Goal: Use online tool/utility: Utilize a website feature to perform a specific function

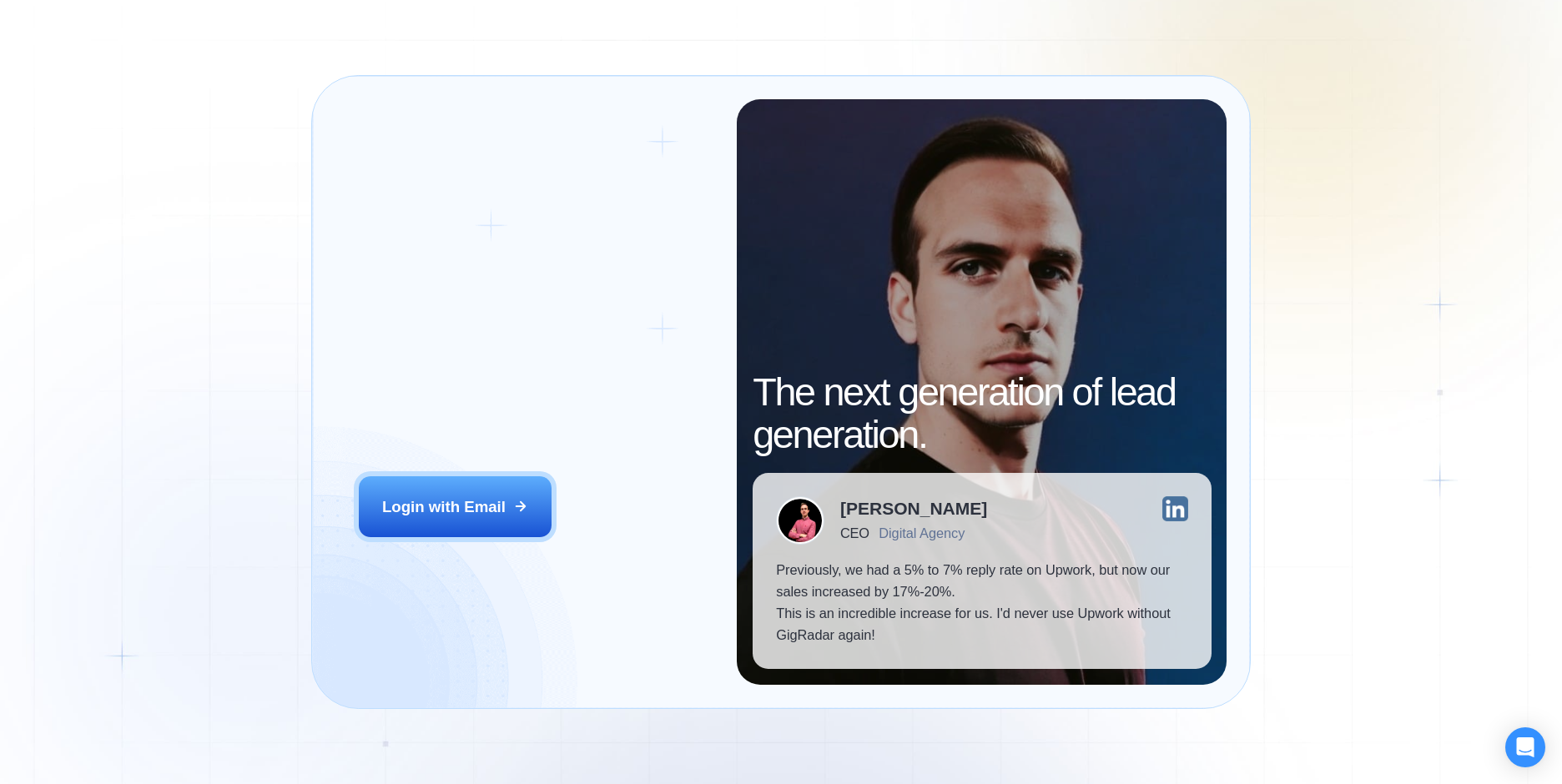
click at [560, 365] on h2 "‍ Welcome to GigRadar." at bounding box center [536, 365] width 356 height 86
click at [539, 419] on div "‍ Welcome to GigRadar. AI Business Manager for Agencies" at bounding box center [536, 384] width 356 height 123
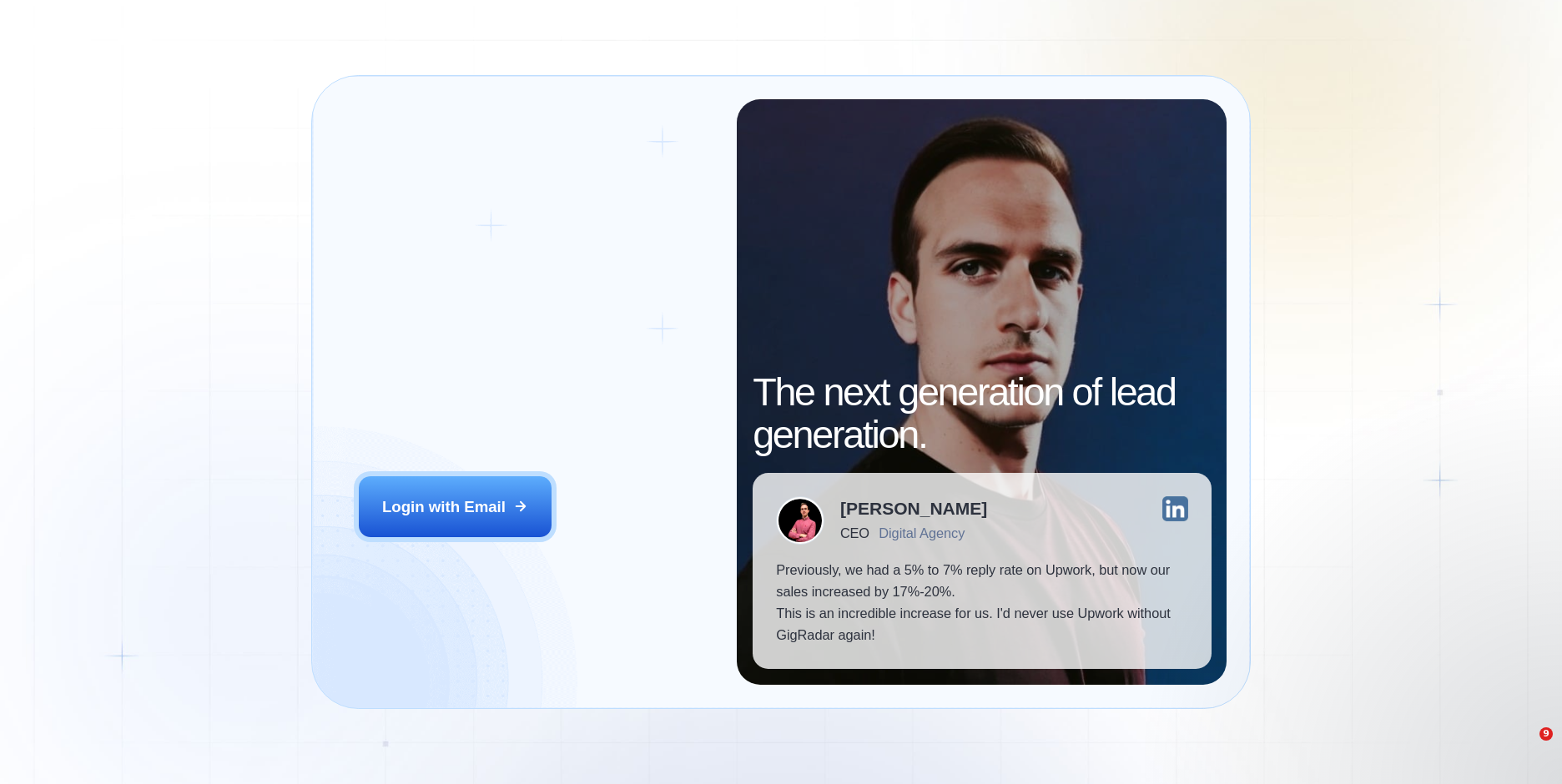
click at [539, 402] on h2 "‍ Welcome to GigRadar." at bounding box center [536, 365] width 356 height 86
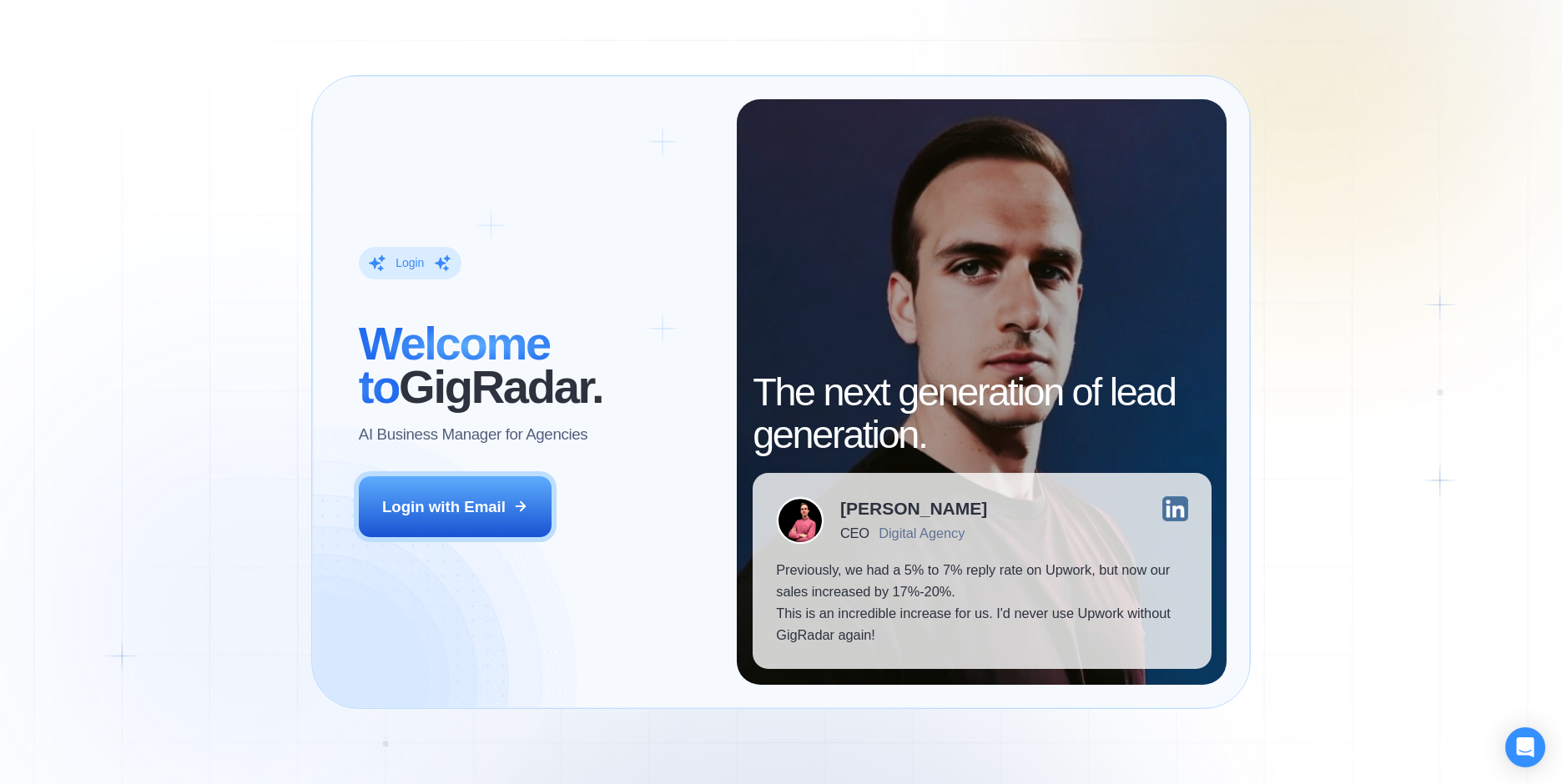
drag, startPoint x: 430, startPoint y: 528, endPoint x: 438, endPoint y: 568, distance: 40.8
click at [431, 528] on button "Login with Email" at bounding box center [455, 507] width 193 height 61
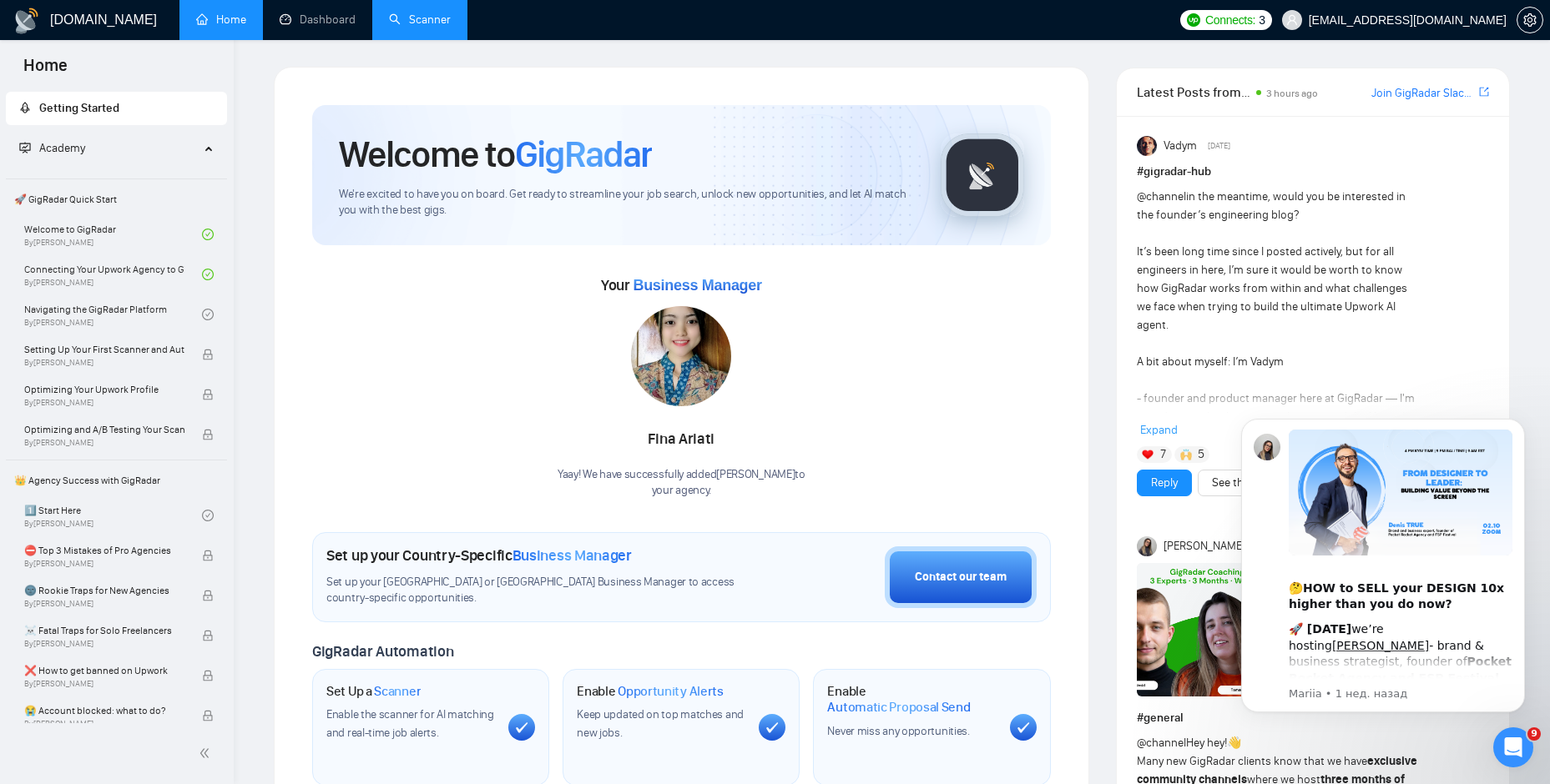
click at [424, 14] on link "Scanner" at bounding box center [419, 20] width 62 height 14
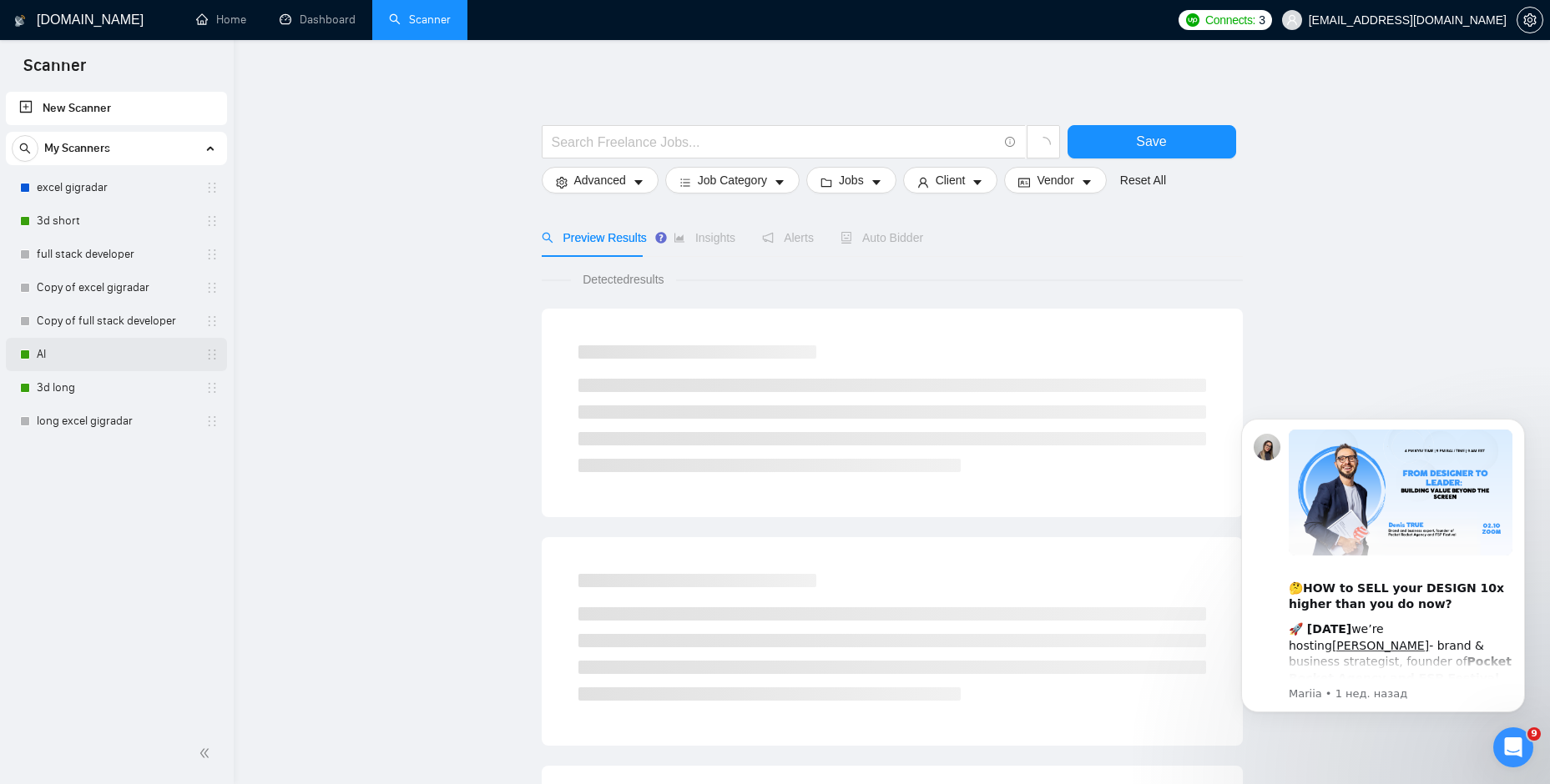
click at [103, 349] on link "AI" at bounding box center [116, 354] width 159 height 33
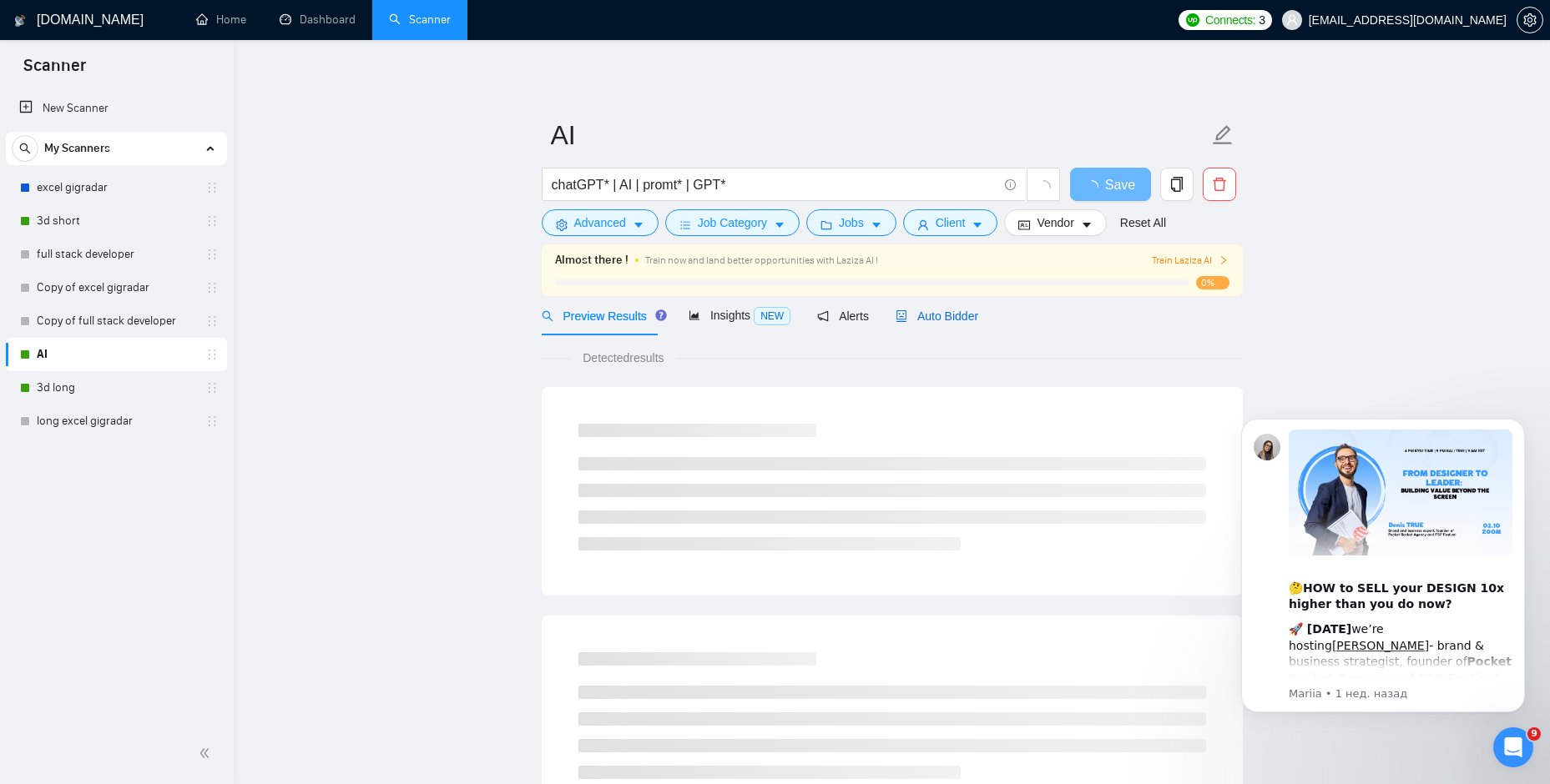
click at [937, 323] on span "Auto Bidder" at bounding box center [937, 316] width 83 height 13
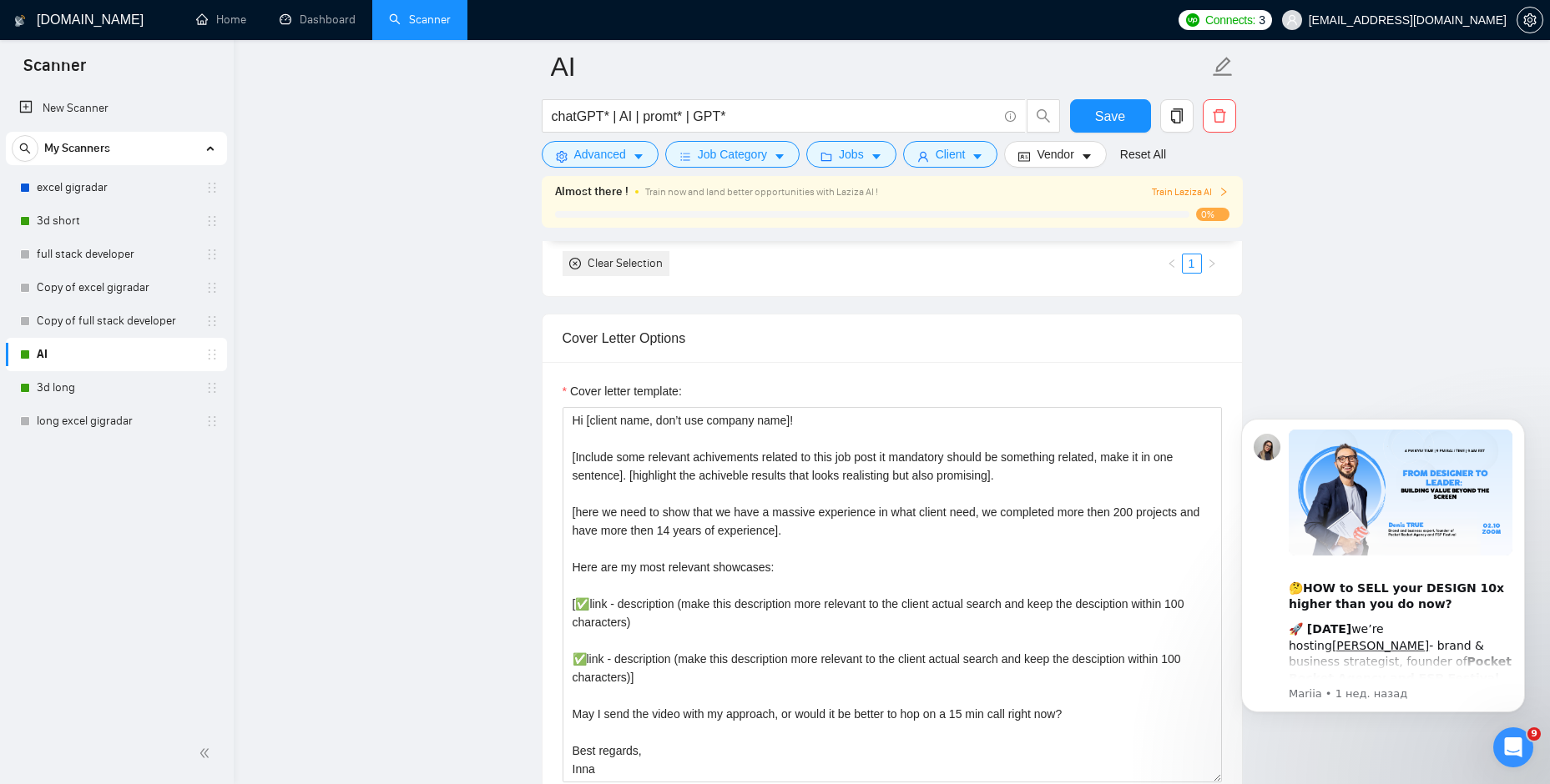
scroll to position [1752, 0]
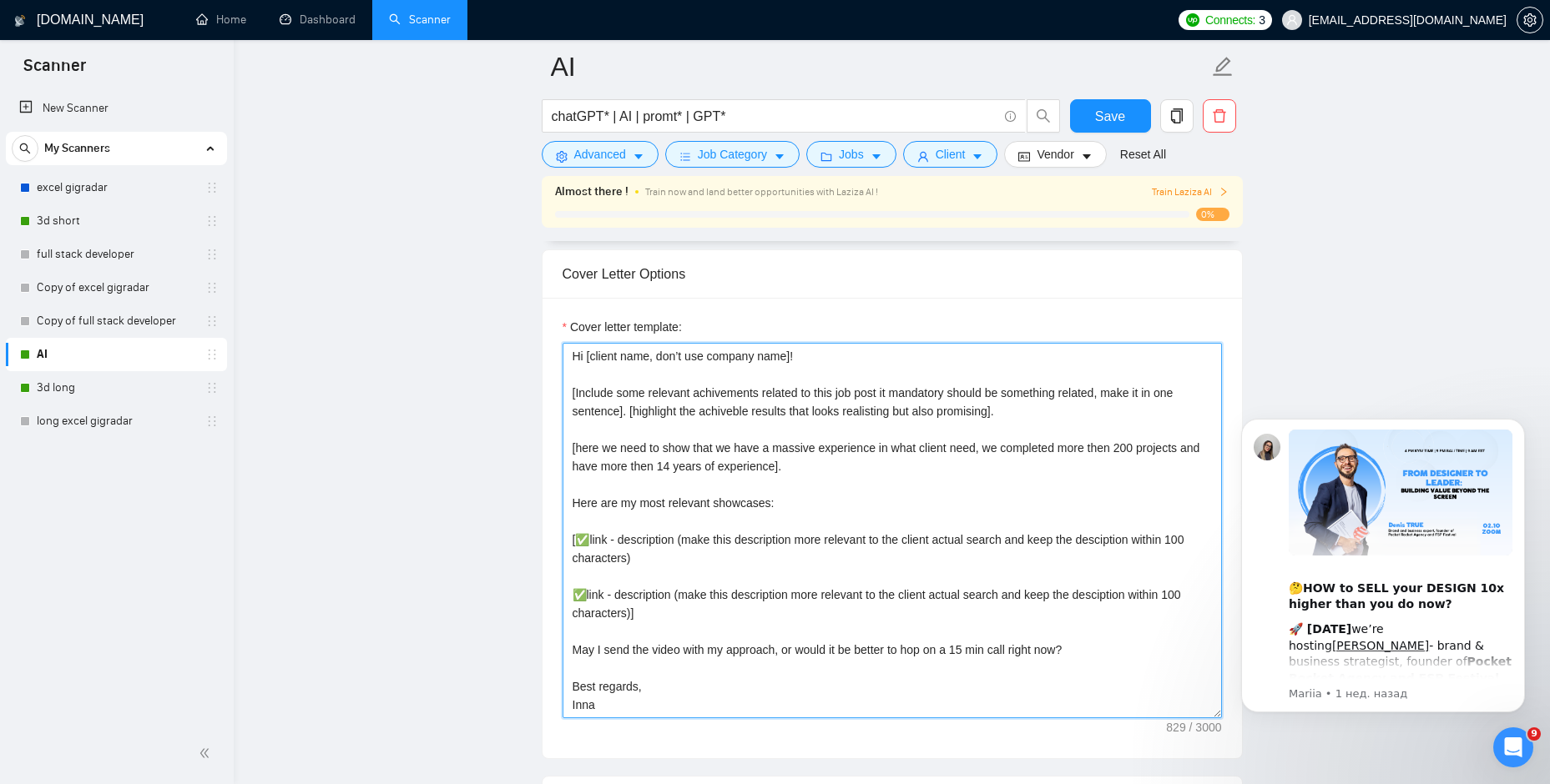
click at [666, 464] on textarea "Hi [client name, don’t use company name]! [Include some relevant achivements re…" at bounding box center [892, 531] width 660 height 376
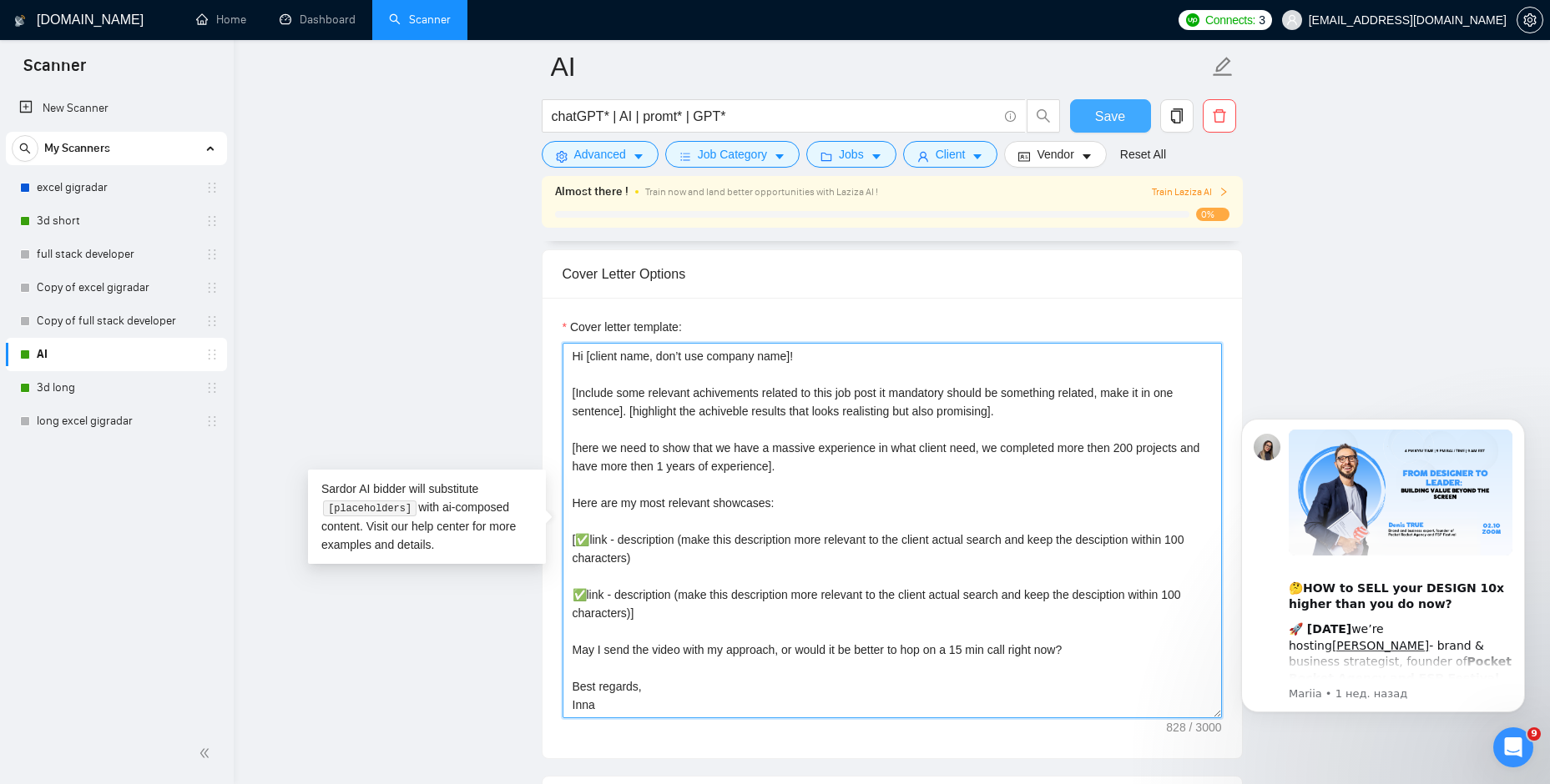
type textarea "Hi [client name, don’t use company name]! [Include some relevant achivements re…"
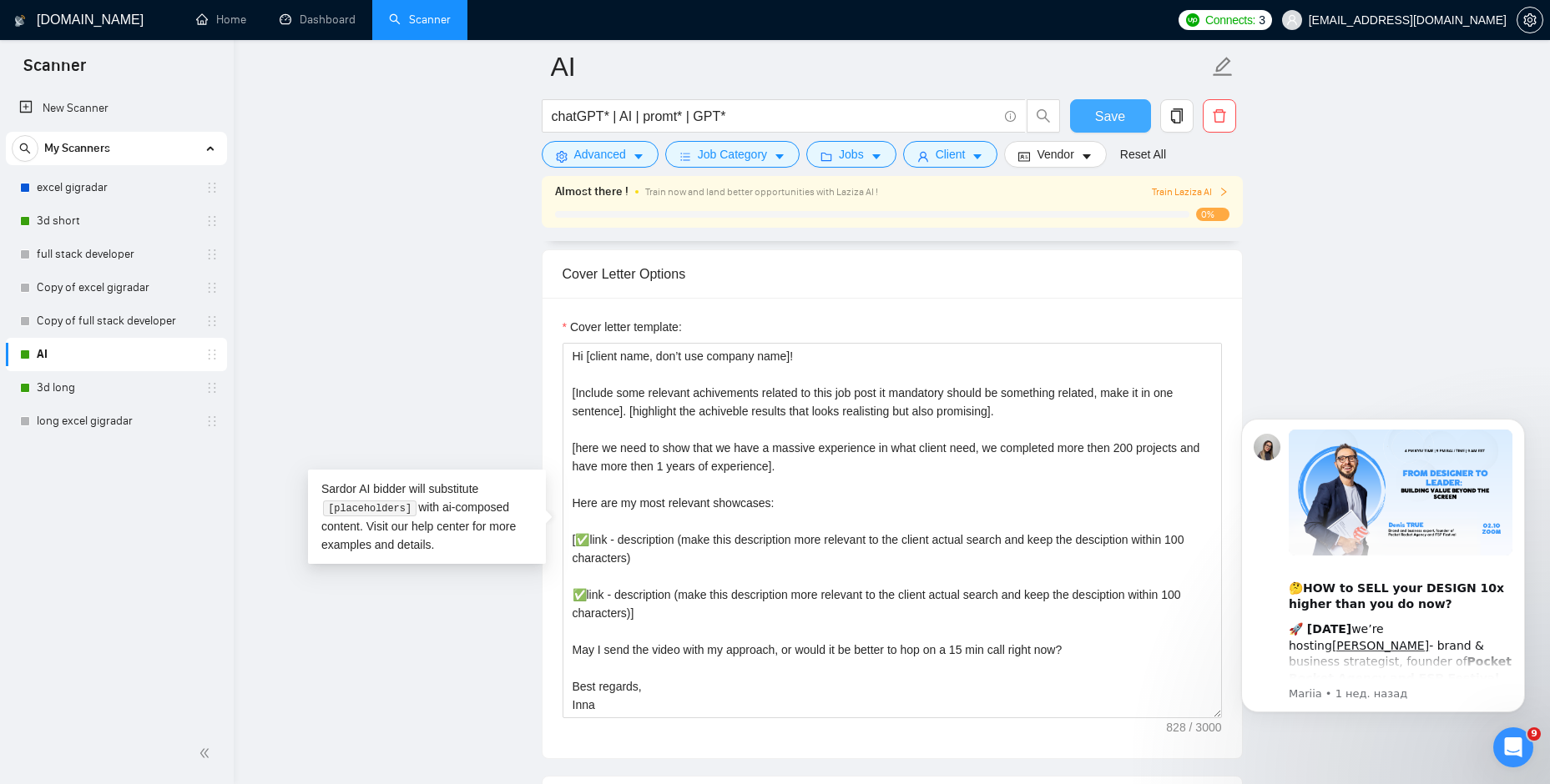
click at [1102, 123] on span "Save" at bounding box center [1111, 116] width 30 height 20
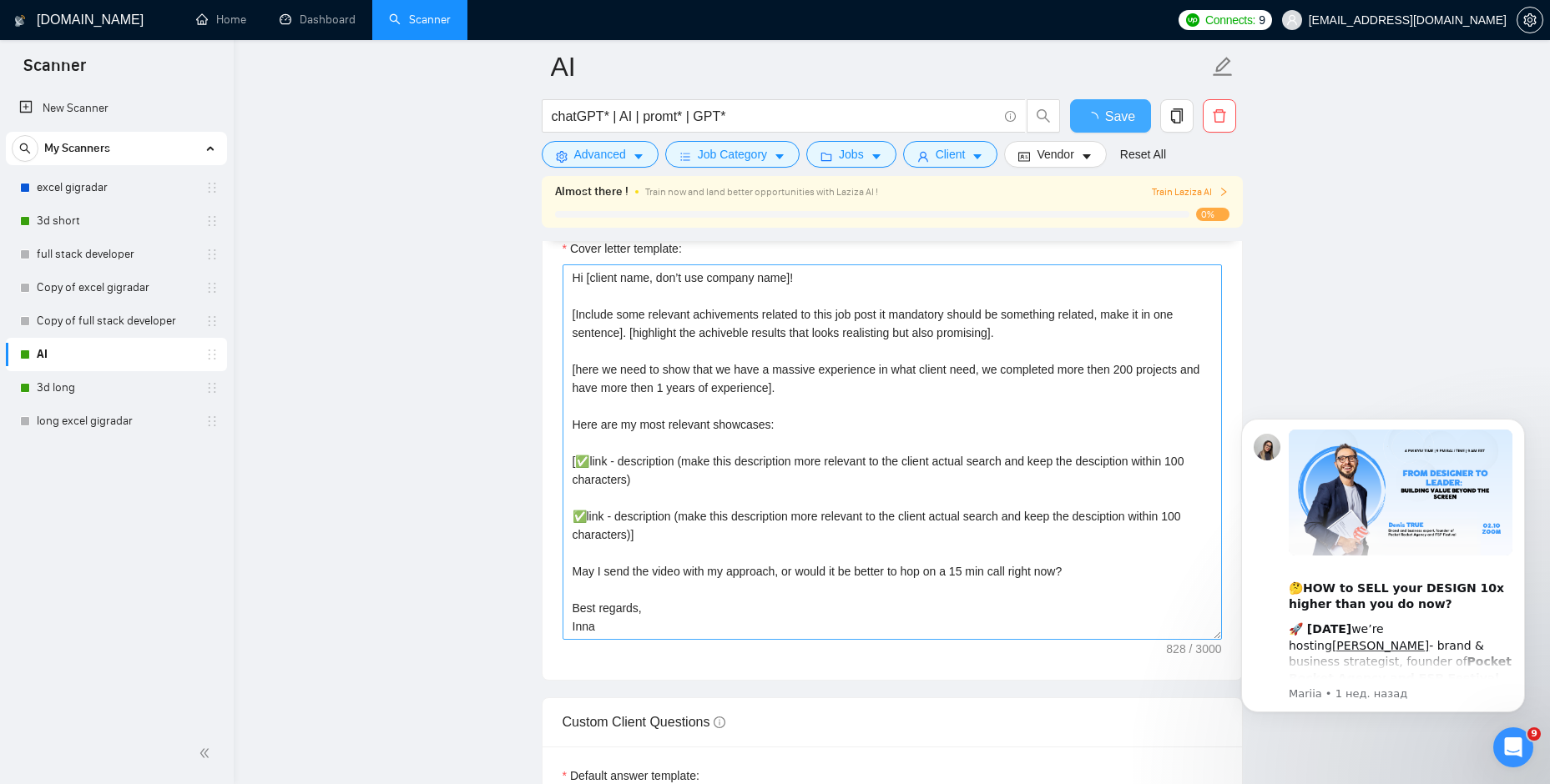
checkbox input "true"
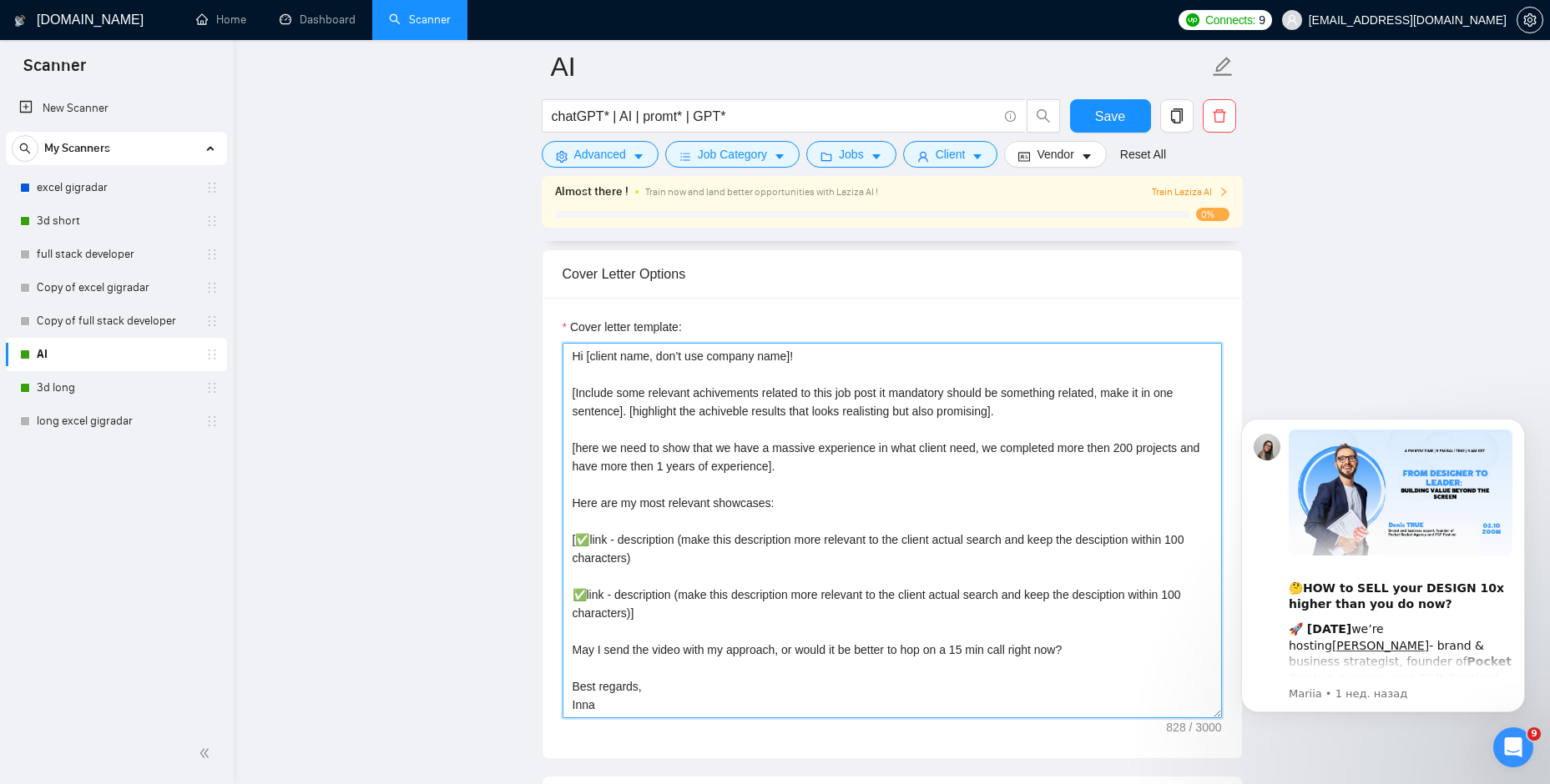
click at [1123, 446] on textarea "Hi [client name, don’t use company name]! [Include some relevant achivements re…" at bounding box center [892, 531] width 660 height 376
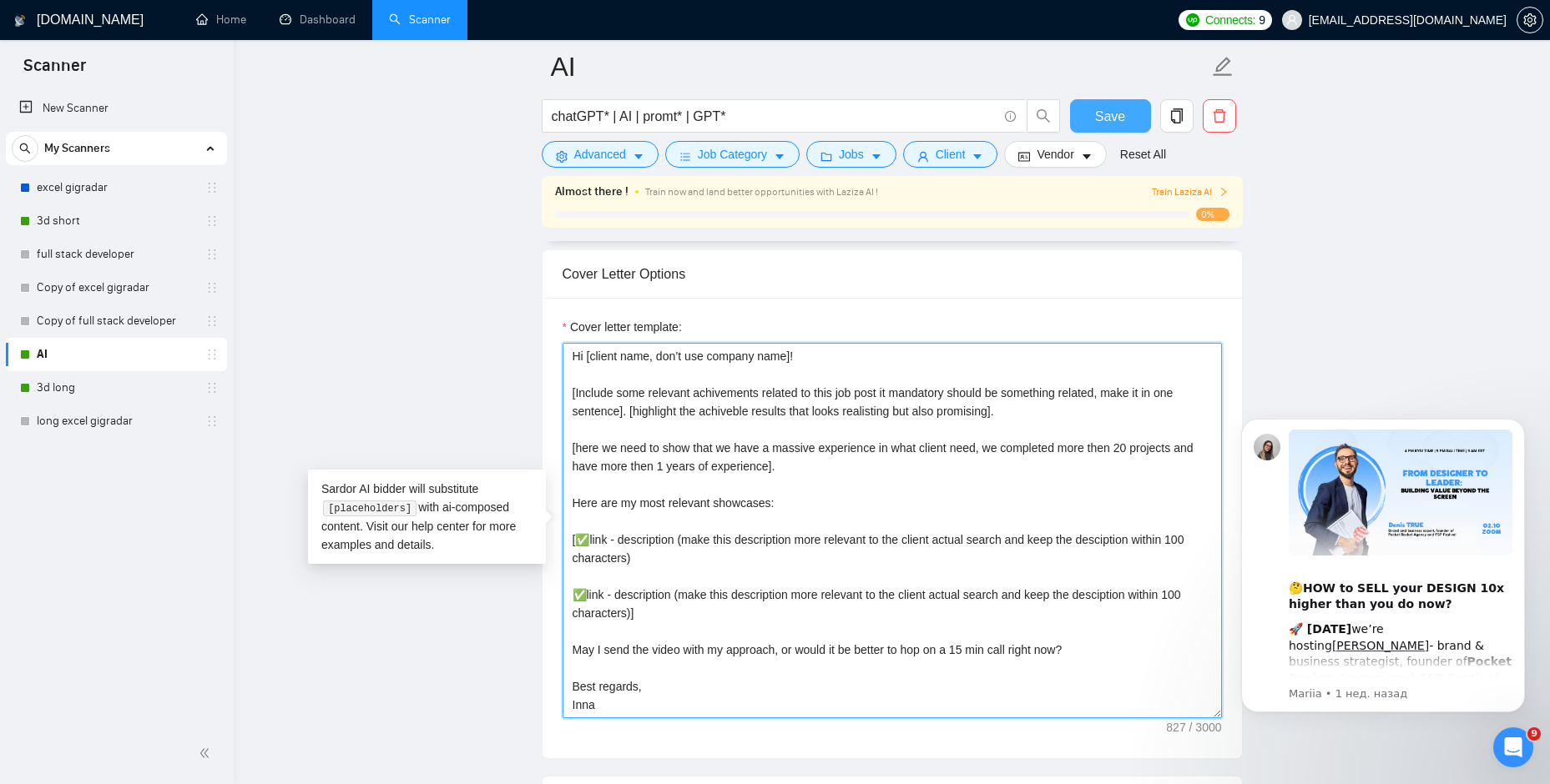
type textarea "Hi [client name, don’t use company name]! [Include some relevant achivements re…"
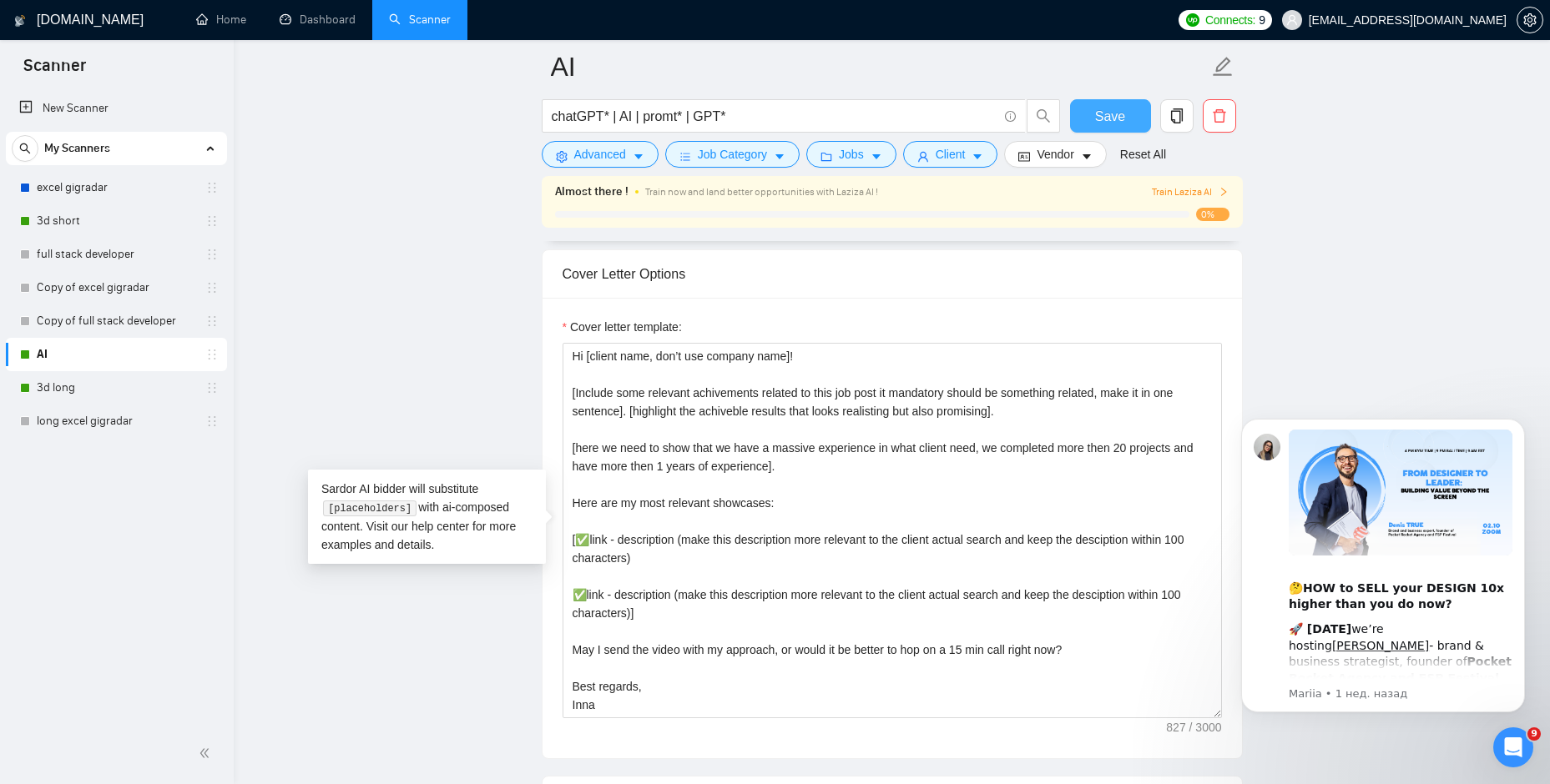
click at [1138, 123] on button "Save" at bounding box center [1111, 115] width 81 height 33
